Goal: Task Accomplishment & Management: Manage account settings

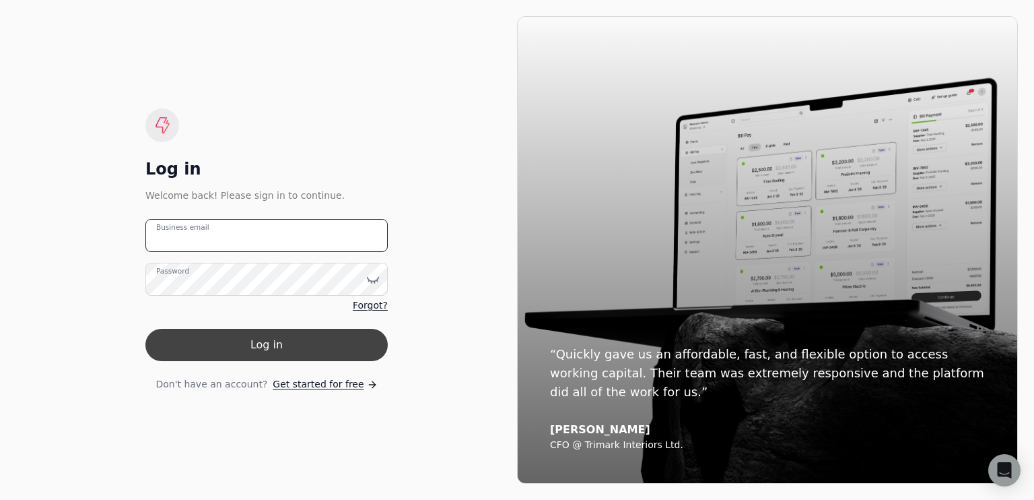
type email "[EMAIL_ADDRESS][DOMAIN_NAME]"
click at [242, 339] on button "Log in" at bounding box center [266, 345] width 242 height 32
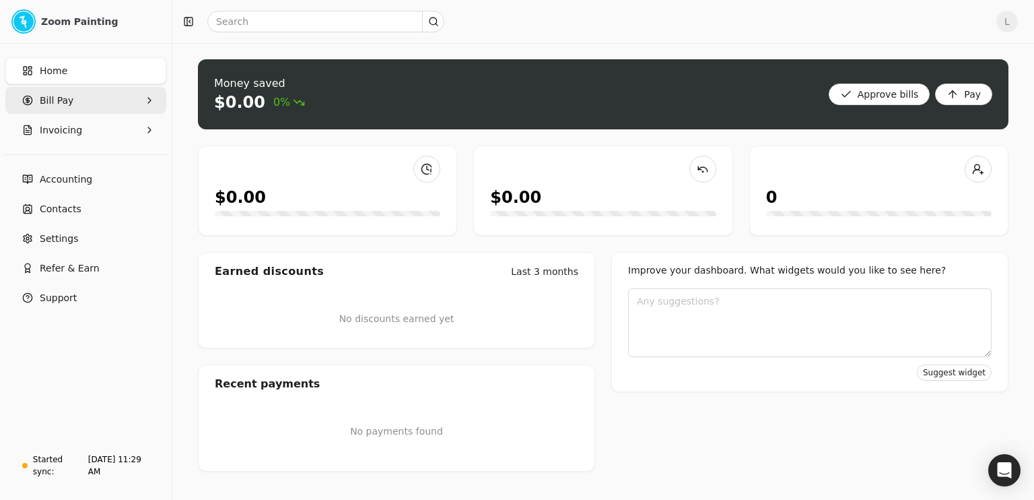
click at [78, 103] on Pay "Bill Pay" at bounding box center [85, 100] width 161 height 27
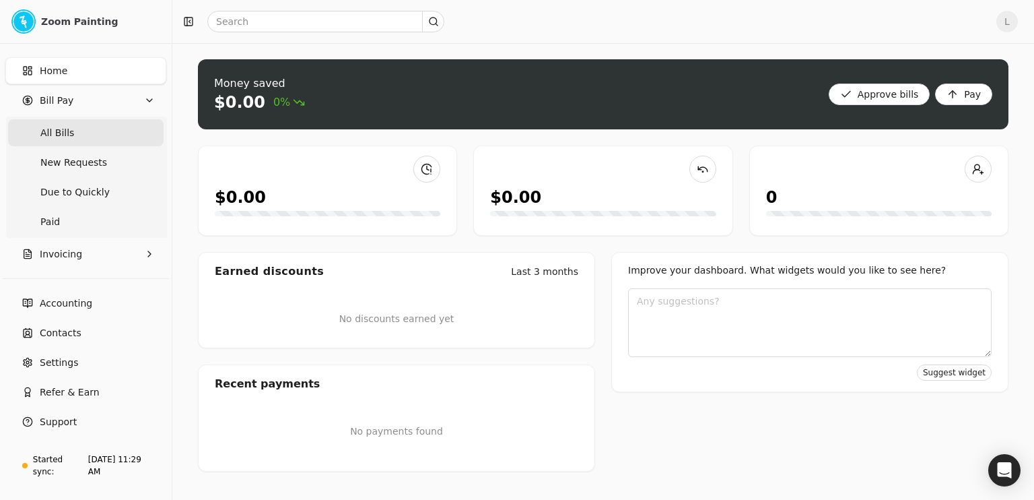
click at [104, 135] on Bills "All Bills" at bounding box center [86, 132] width 156 height 27
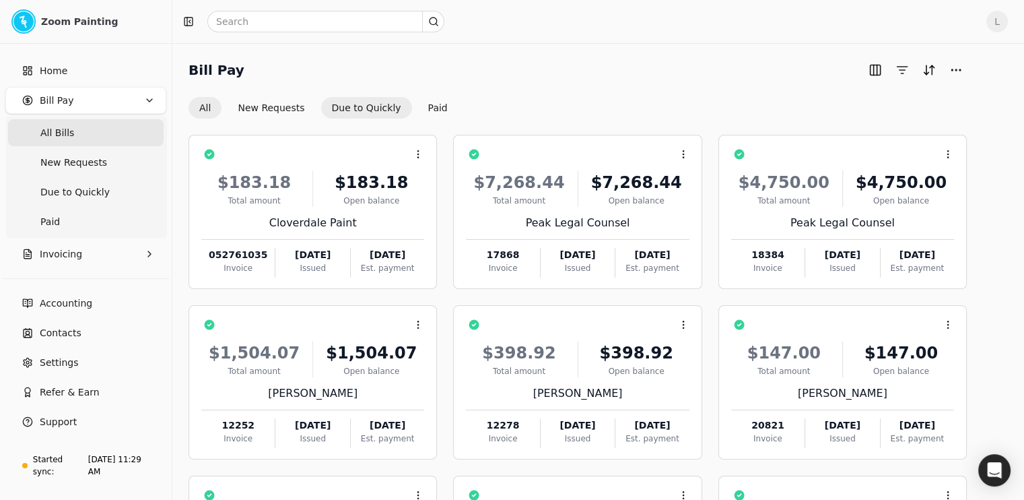
click at [361, 108] on button "Due to Quickly" at bounding box center [366, 108] width 91 height 22
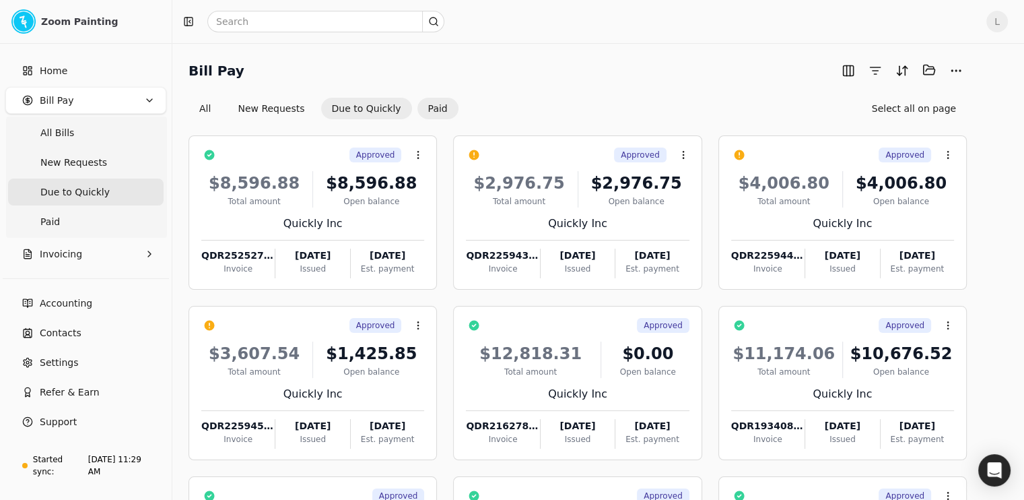
click at [458, 108] on button "Paid" at bounding box center [437, 109] width 41 height 22
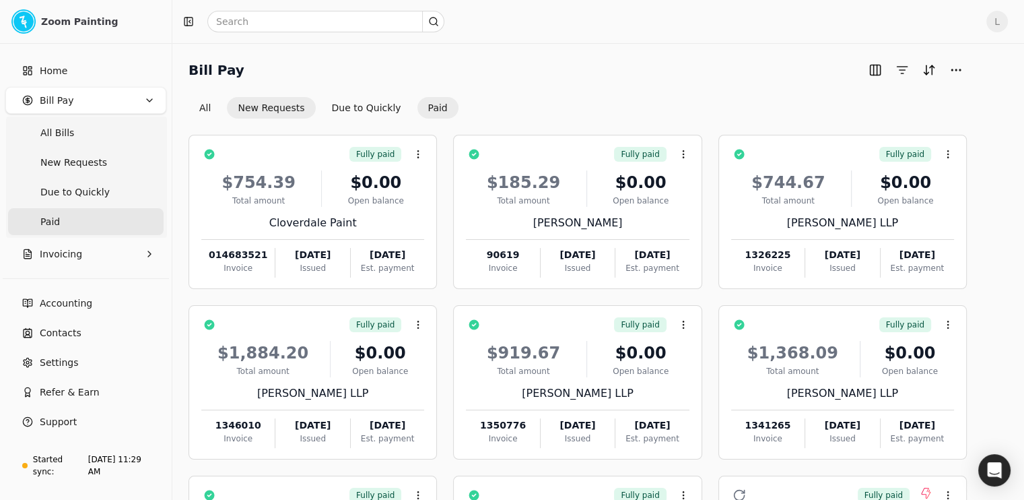
click at [294, 104] on button "New Requests" at bounding box center [271, 108] width 88 height 22
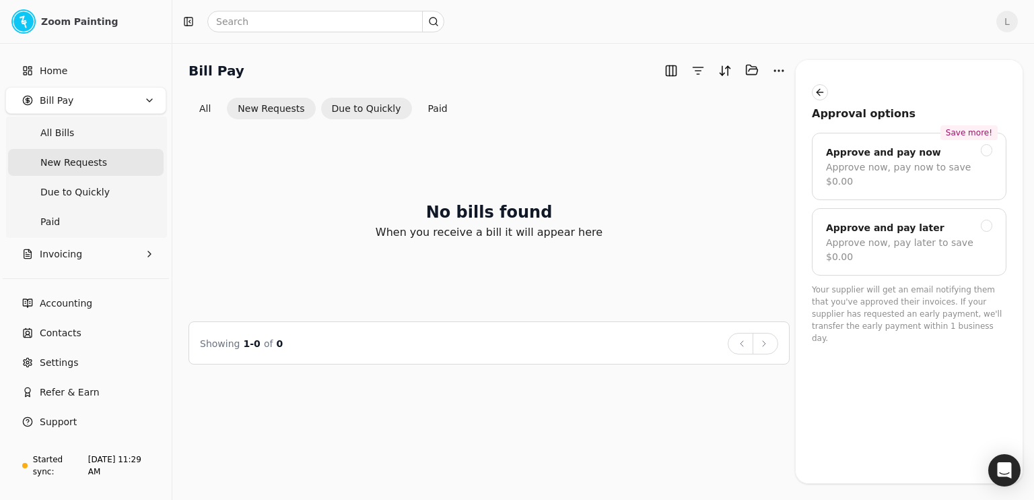
click at [382, 108] on button "Due to Quickly" at bounding box center [366, 109] width 91 height 22
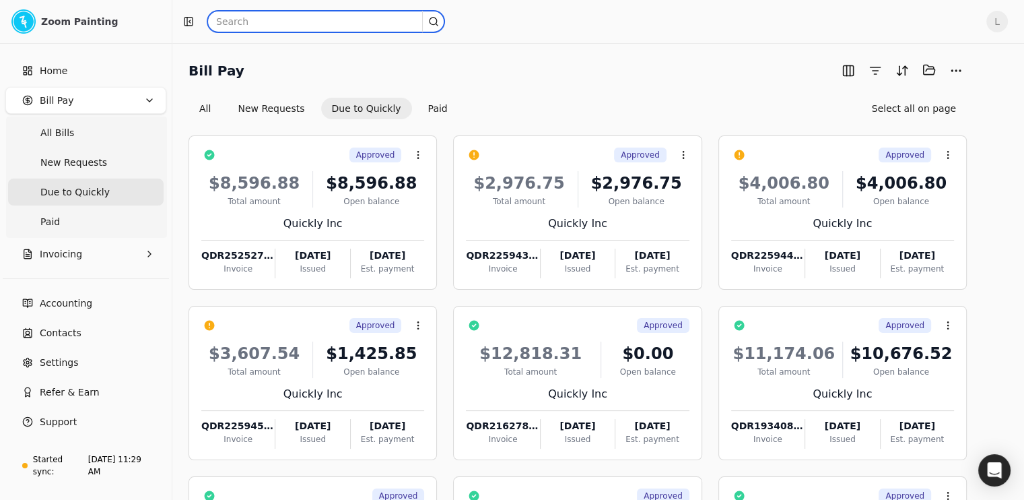
click at [317, 21] on input "text" at bounding box center [325, 22] width 237 height 22
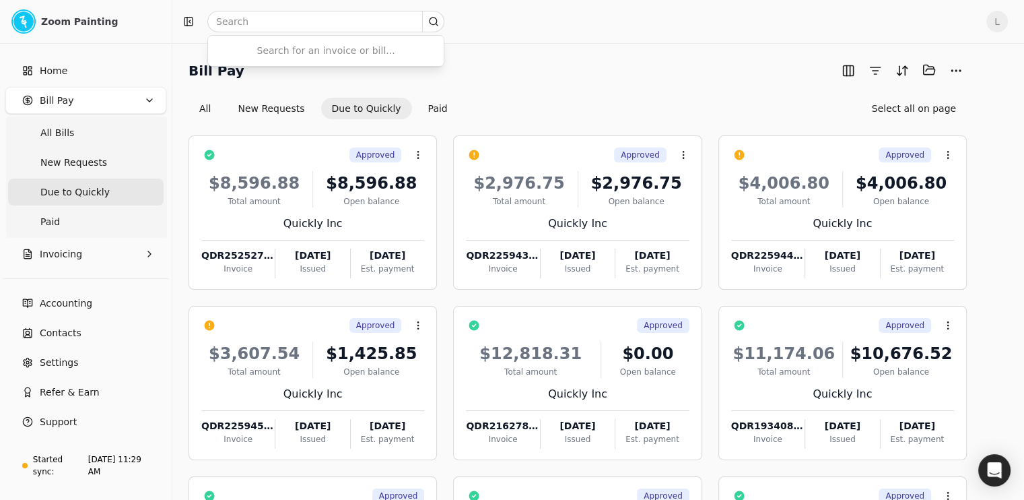
click at [86, 100] on Pay "Bill Pay" at bounding box center [85, 100] width 161 height 27
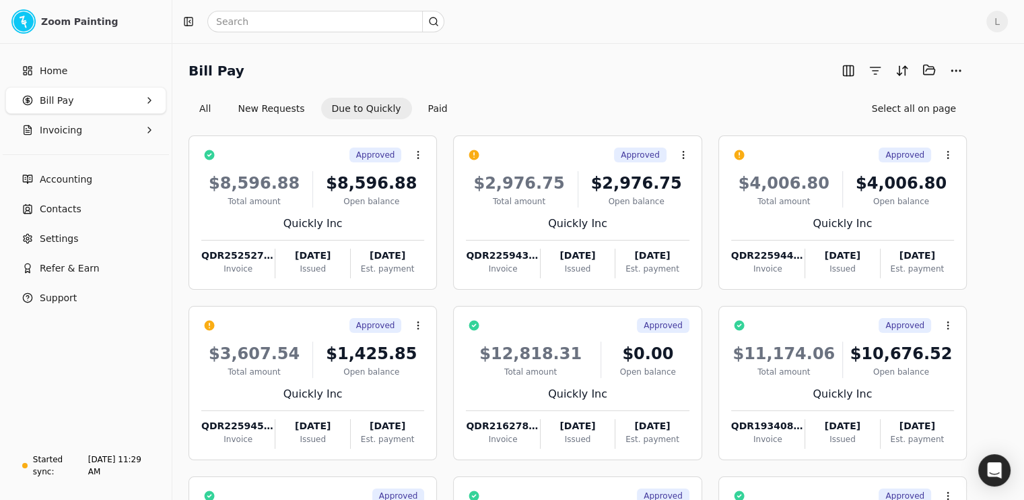
click at [94, 91] on Pay "Bill Pay" at bounding box center [85, 100] width 161 height 27
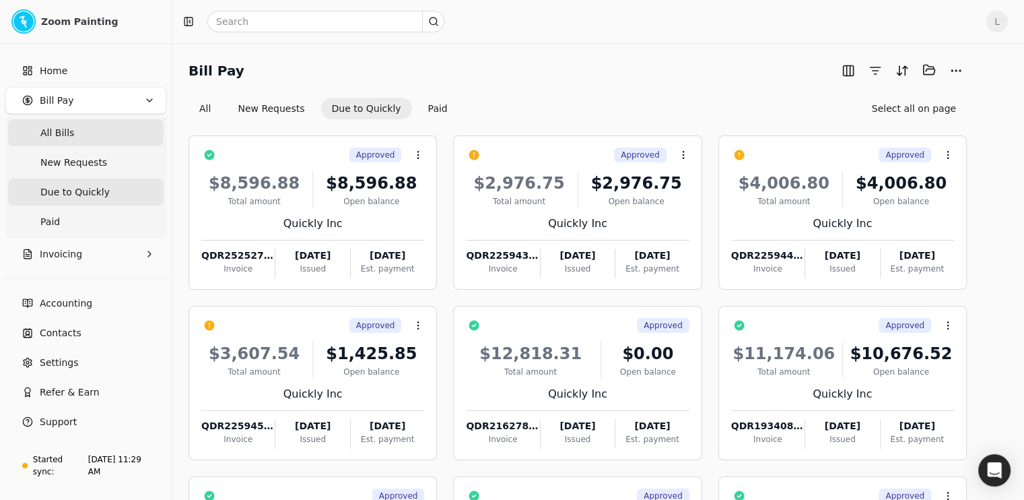
click at [75, 126] on Bills "All Bills" at bounding box center [86, 132] width 156 height 27
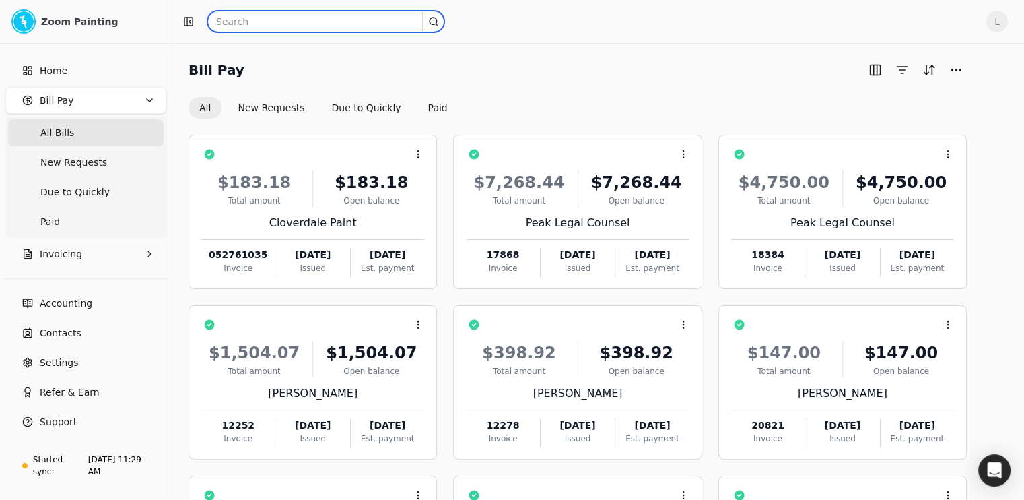
click at [293, 26] on input "text" at bounding box center [325, 22] width 237 height 22
type input "sparta"
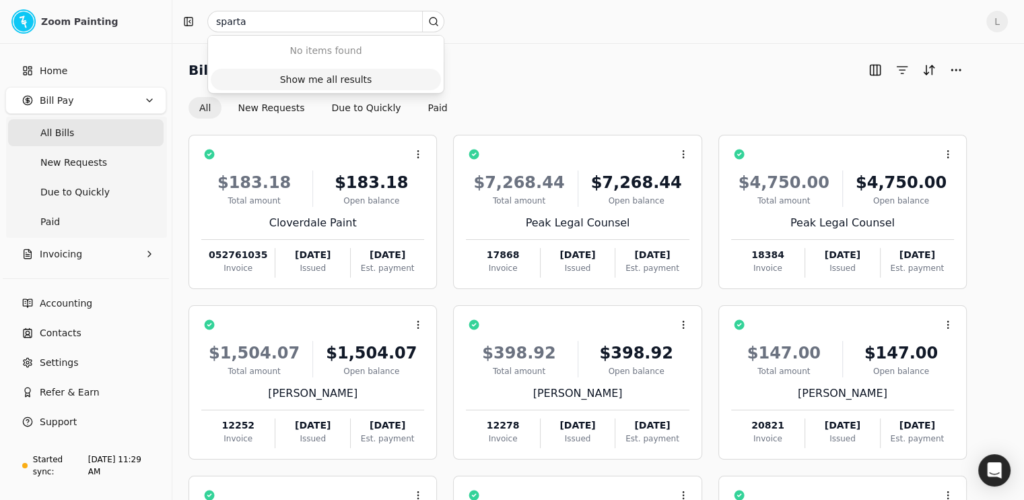
click at [307, 81] on div "Show me all results" at bounding box center [326, 80] width 92 height 14
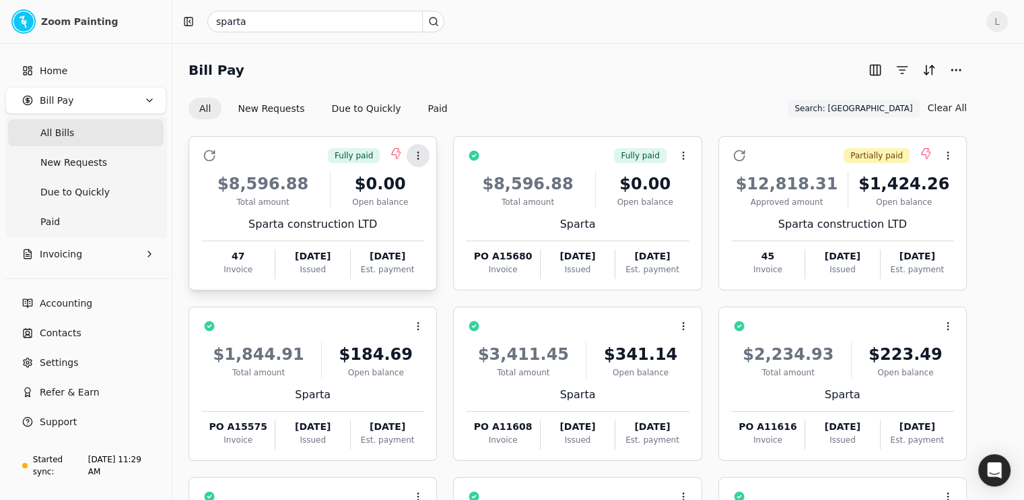
click at [423, 156] on icon at bounding box center [418, 155] width 11 height 11
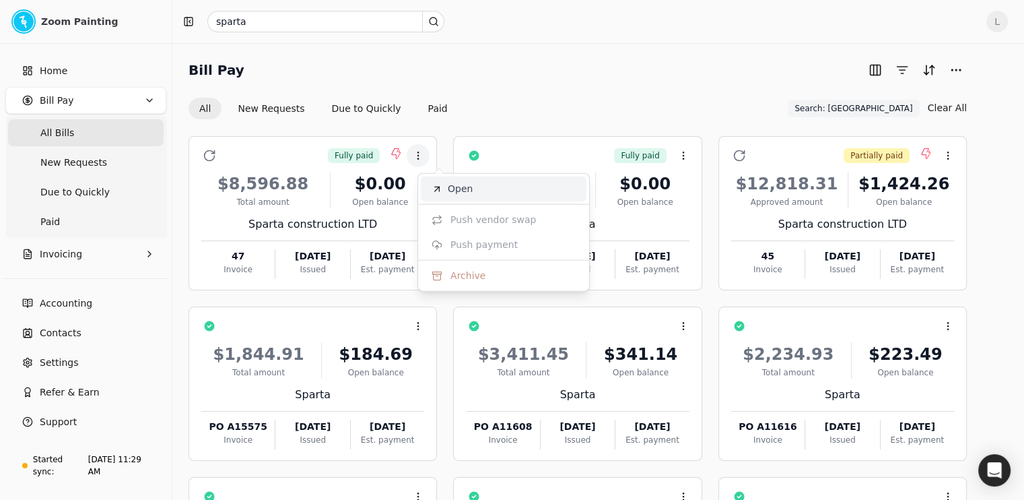
click at [479, 193] on li "Open" at bounding box center [504, 188] width 166 height 25
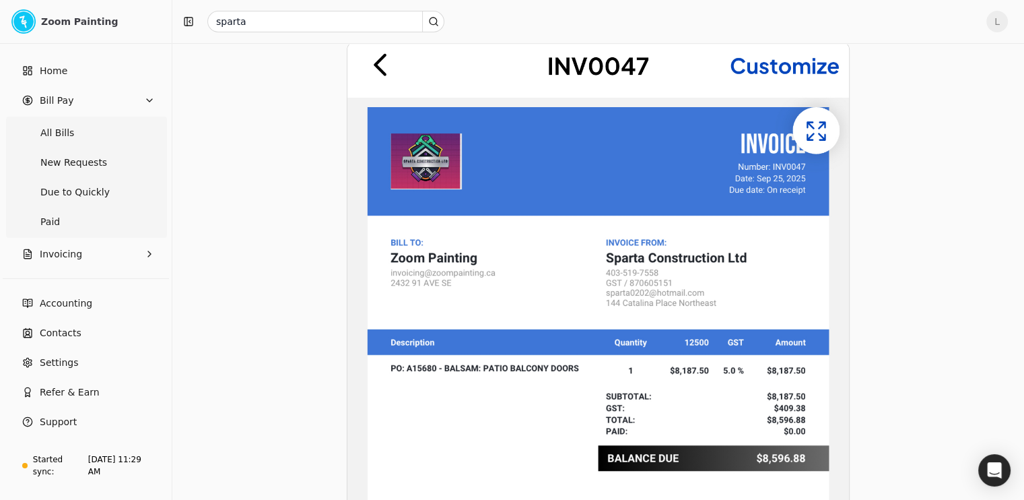
scroll to position [539, 0]
